Goal: Task Accomplishment & Management: Use online tool/utility

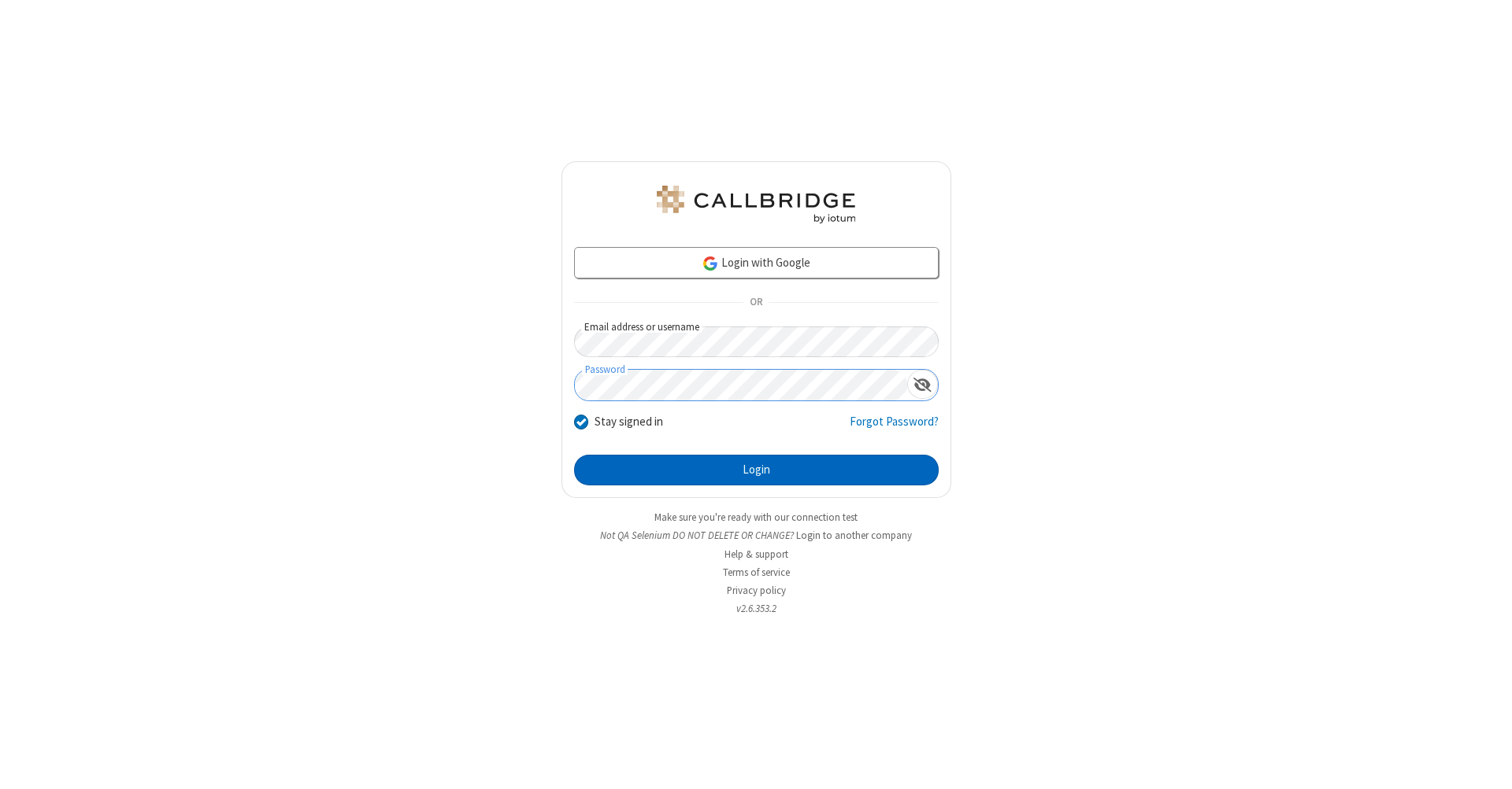
click at [756, 471] on button "Login" at bounding box center [756, 471] width 365 height 31
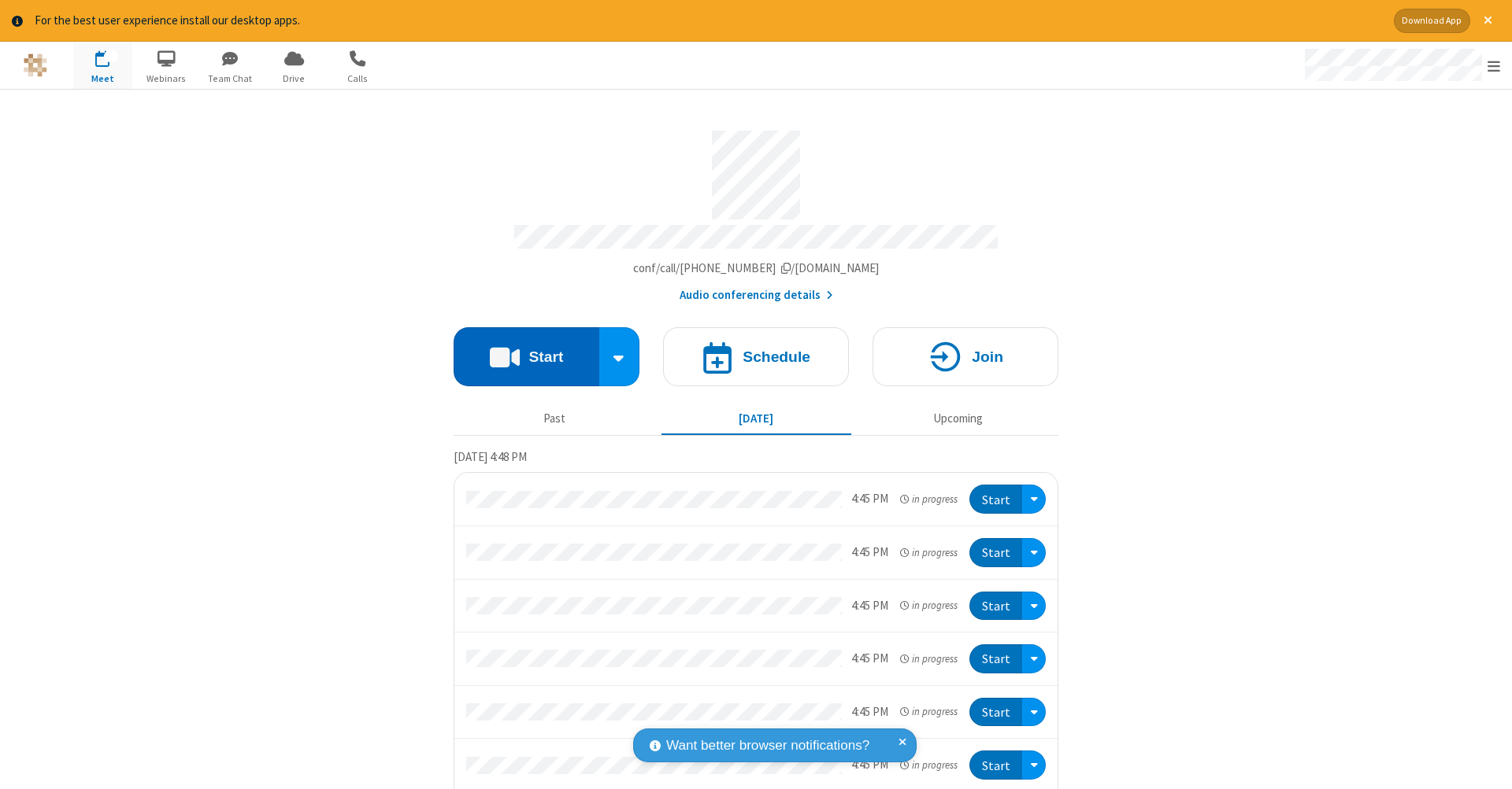
click at [520, 349] on button "Start" at bounding box center [526, 357] width 146 height 59
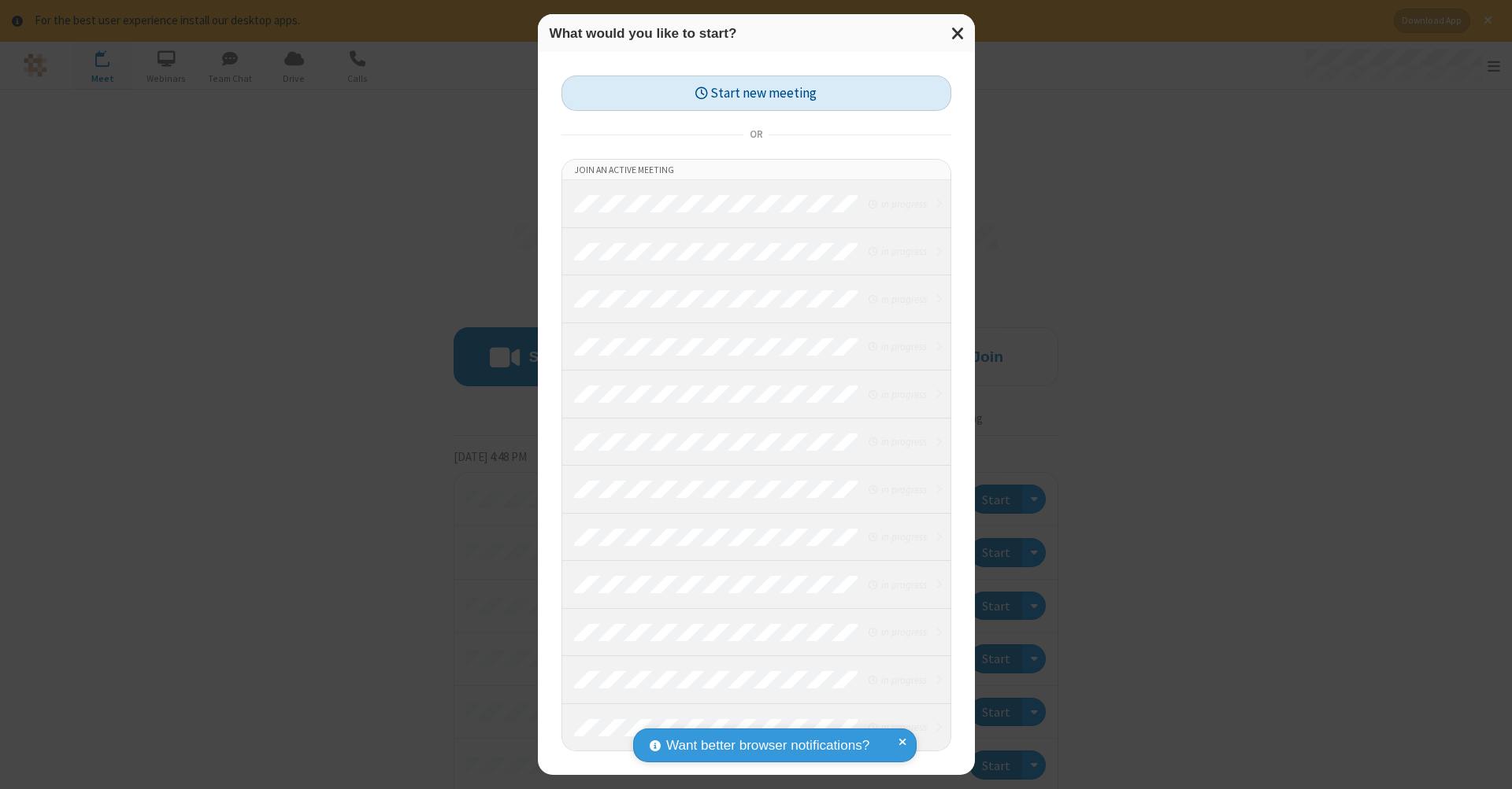
click at [756, 93] on button "Start new meeting" at bounding box center [756, 93] width 389 height 35
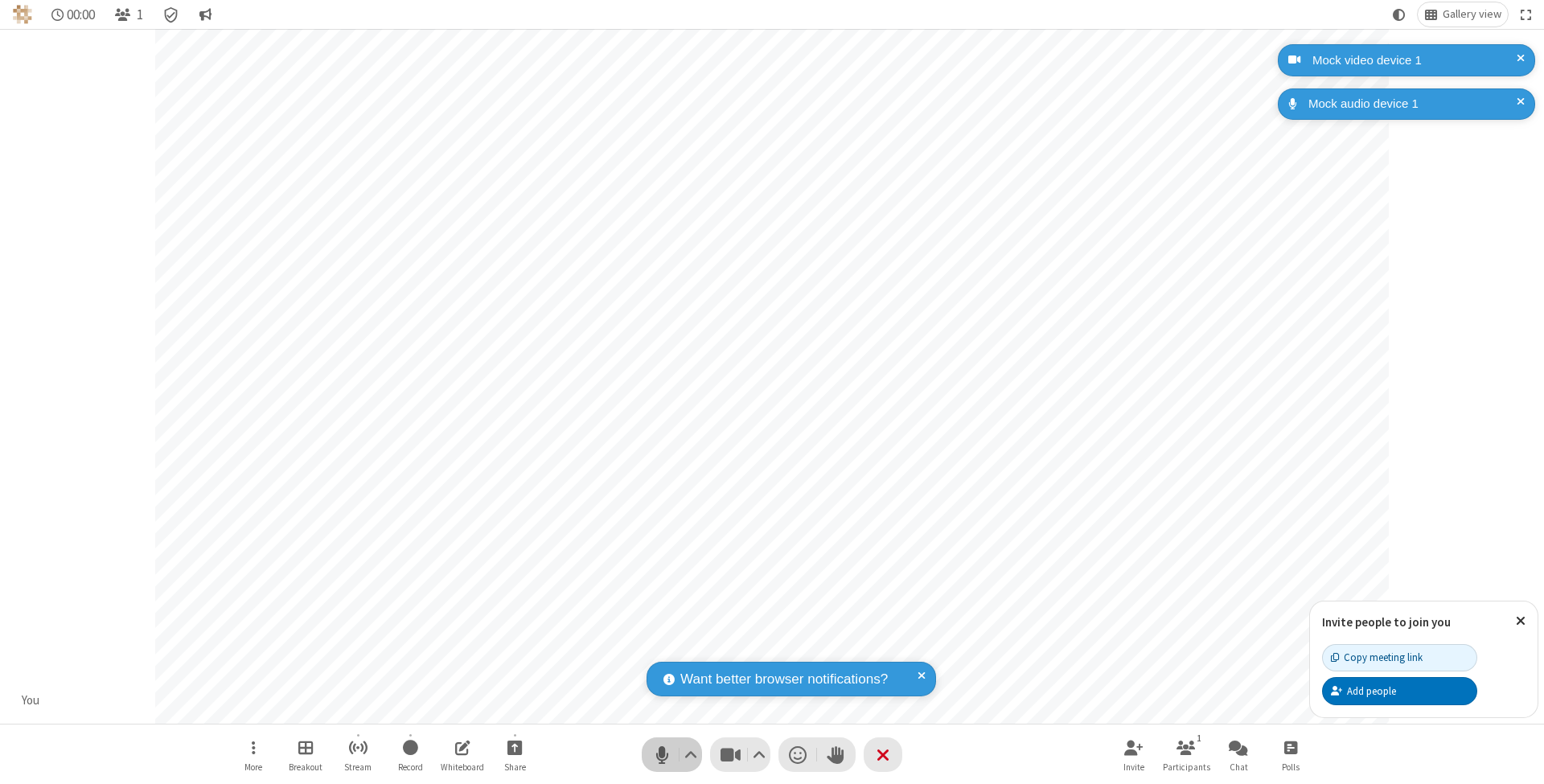
click at [662, 754] on span "Mute (⌘+Shift+A)" at bounding box center [661, 755] width 24 height 24
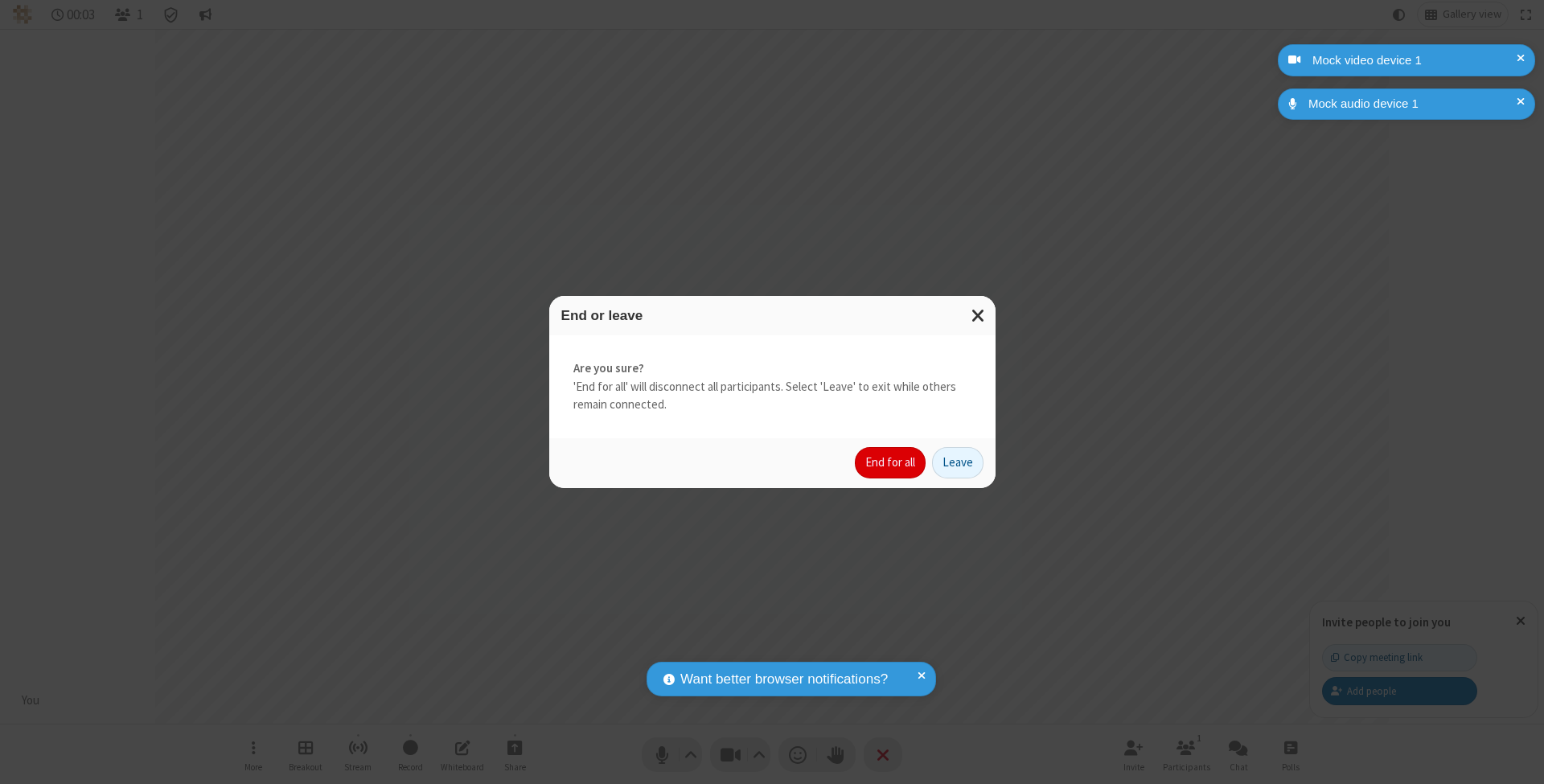
click at [891, 461] on button "End for all" at bounding box center [890, 463] width 71 height 32
